Goal: Information Seeking & Learning: Find specific fact

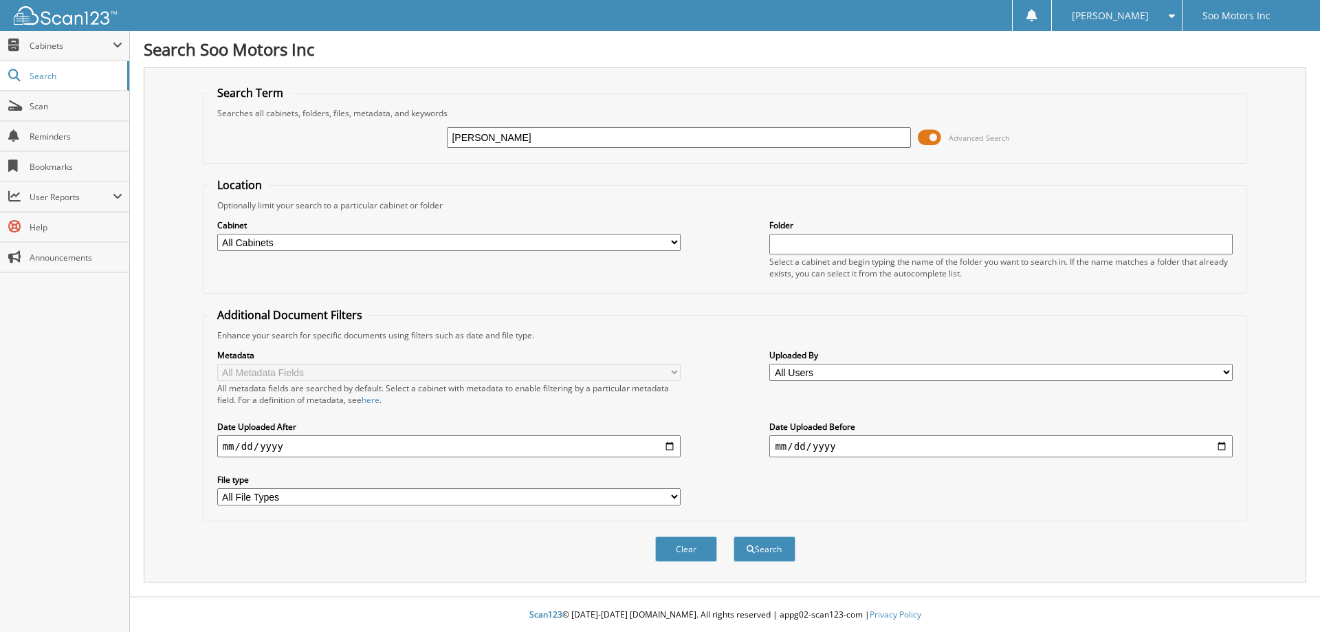
type input "[PERSON_NAME]"
click at [930, 138] on span at bounding box center [929, 137] width 23 height 21
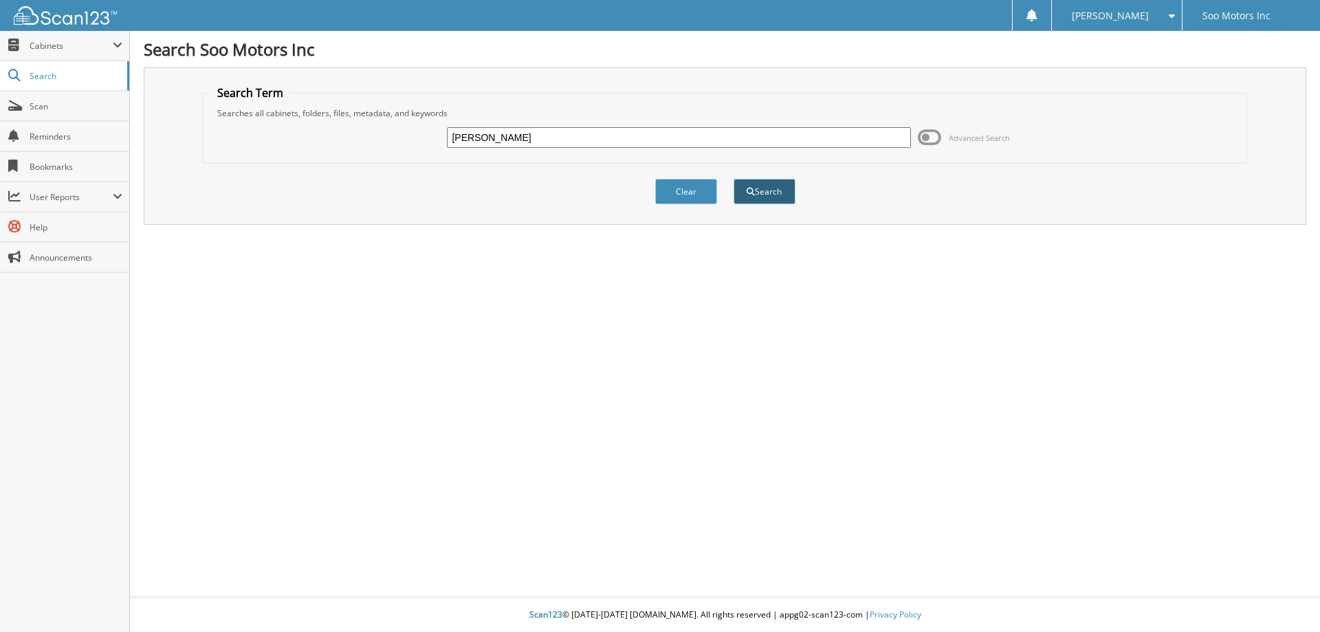
click at [778, 183] on button "Search" at bounding box center [765, 191] width 62 height 25
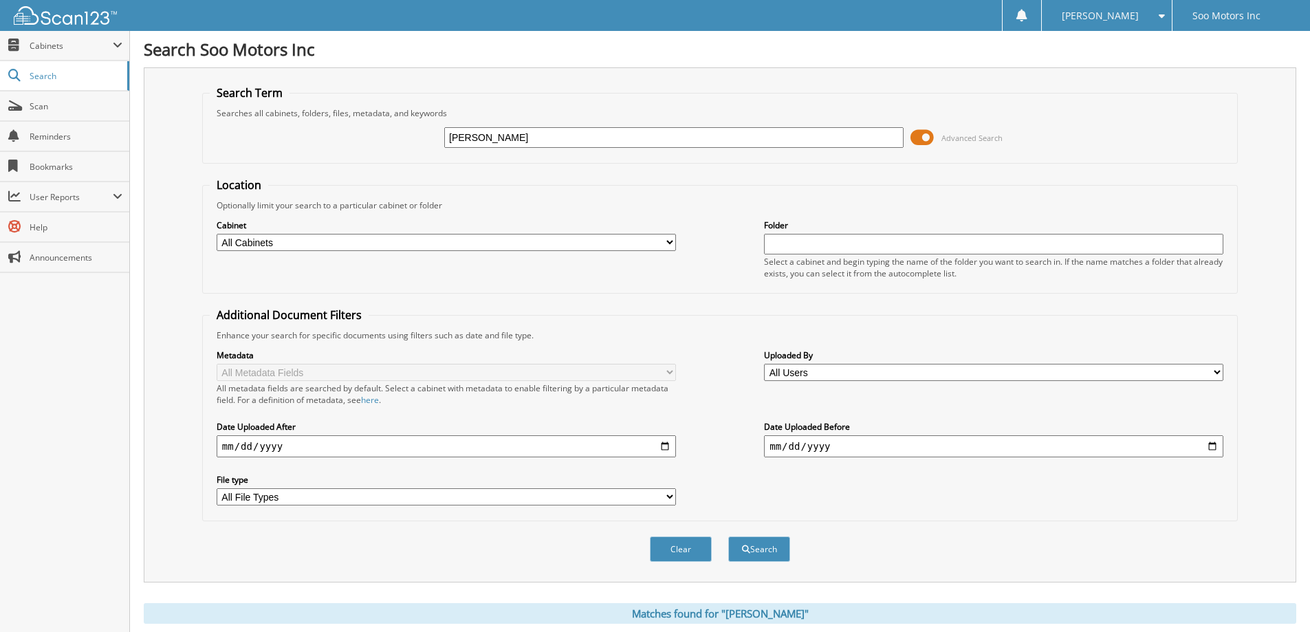
drag, startPoint x: 514, startPoint y: 140, endPoint x: 308, endPoint y: 153, distance: 206.1
click at [310, 153] on div "[PERSON_NAME] Advanced Search" at bounding box center [720, 137] width 1021 height 37
type input "60873"
click at [921, 141] on span at bounding box center [922, 137] width 23 height 21
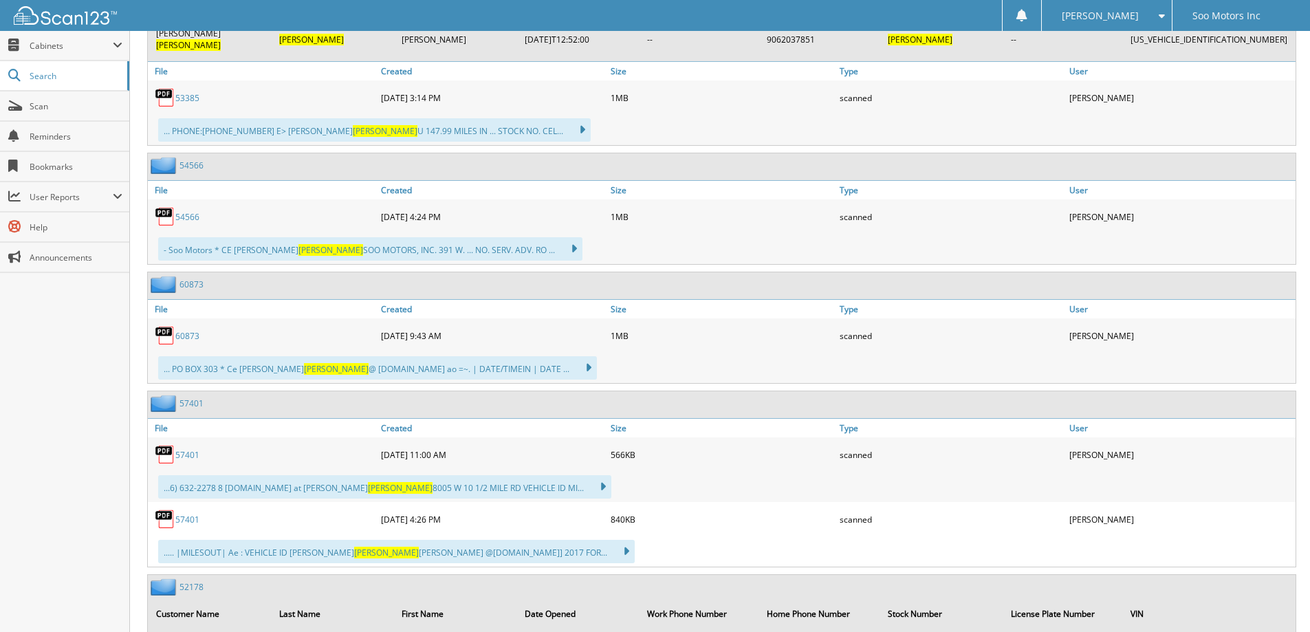
scroll to position [688, 0]
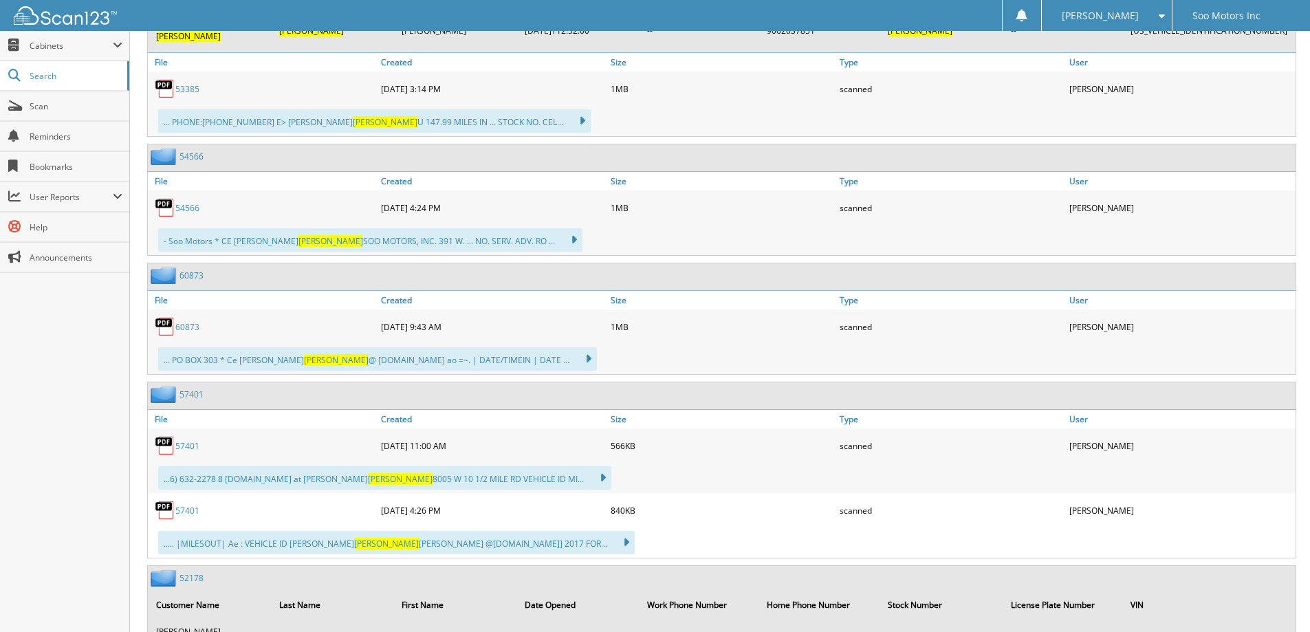
click at [190, 321] on link "60873" at bounding box center [187, 327] width 24 height 12
